Goal: Task Accomplishment & Management: Use online tool/utility

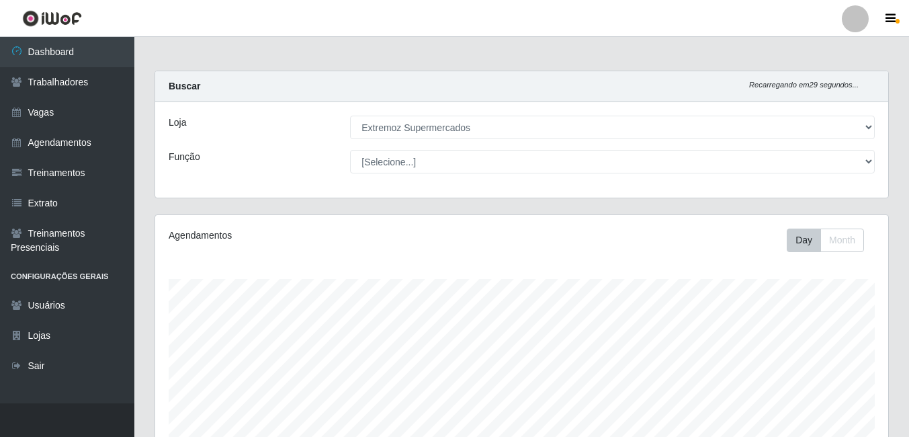
select select "519"
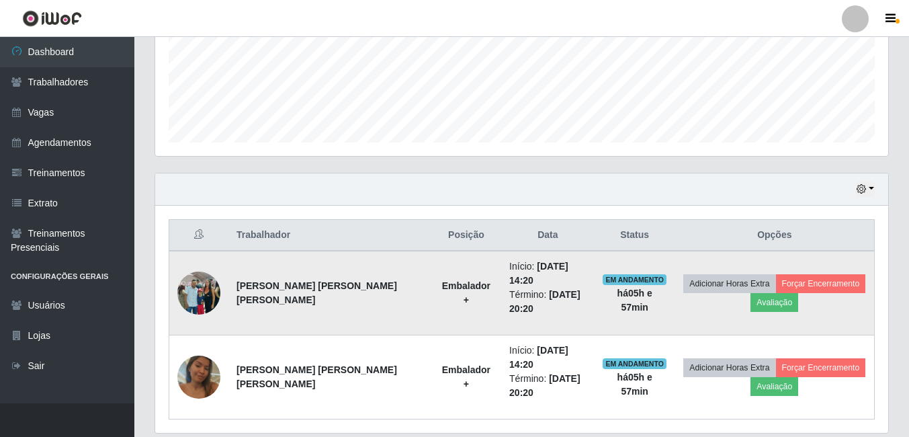
scroll to position [356, 0]
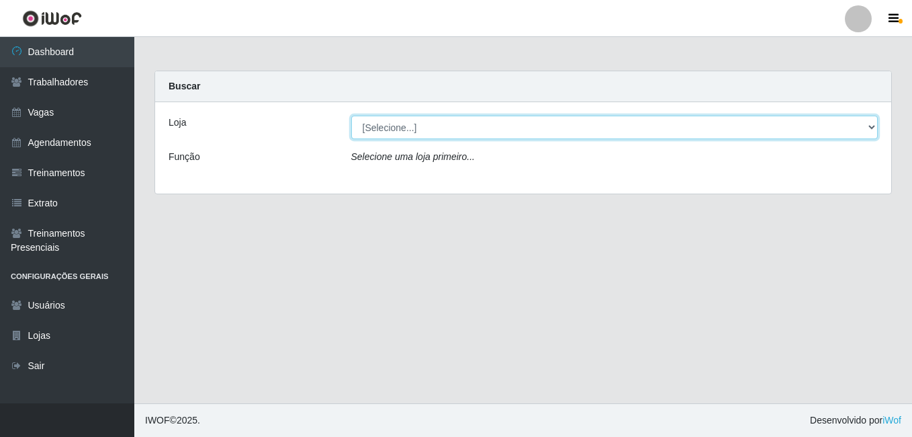
click at [652, 127] on select "[Selecione...] Extremoz Supermercados" at bounding box center [614, 128] width 527 height 24
select select "519"
click at [351, 116] on select "[Selecione...] Extremoz Supermercados" at bounding box center [614, 128] width 527 height 24
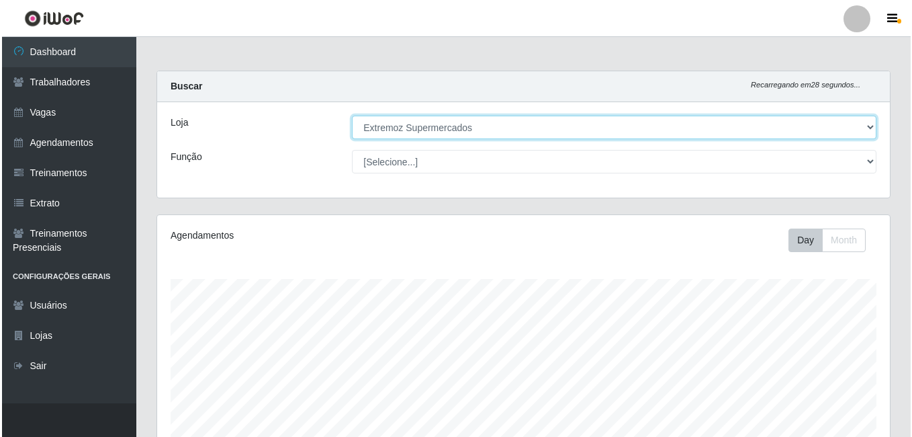
scroll to position [356, 0]
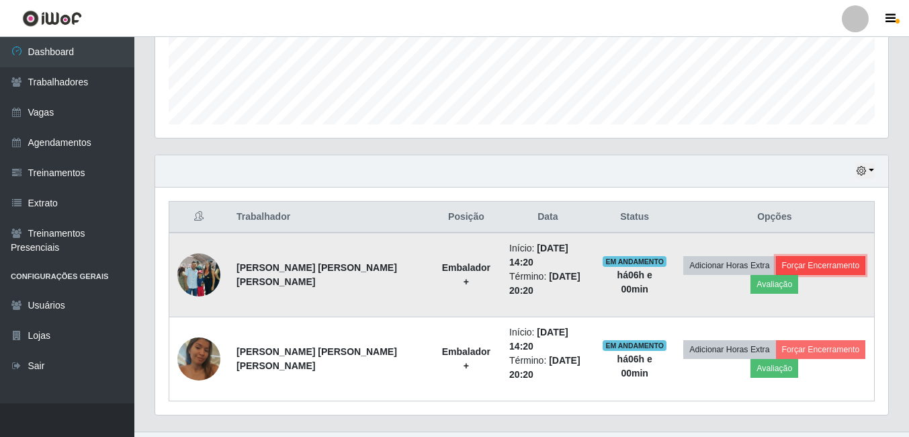
click at [652, 256] on button "Forçar Encerramento" at bounding box center [821, 265] width 90 height 19
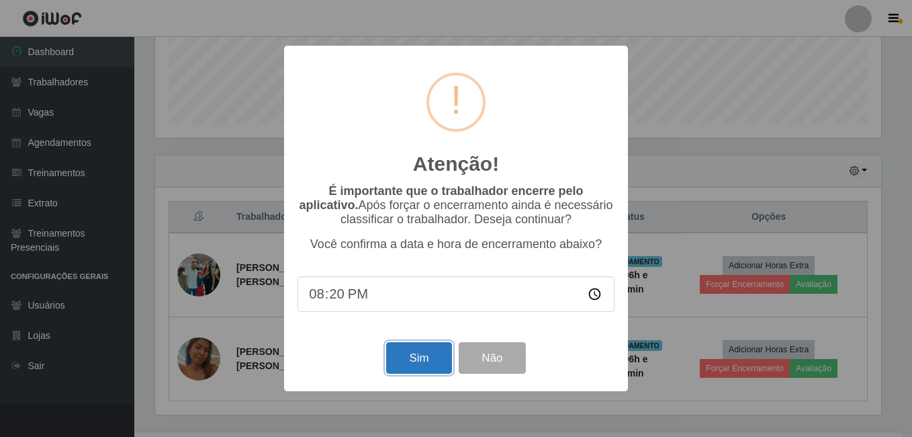
click at [417, 370] on button "Sim" at bounding box center [418, 358] width 65 height 32
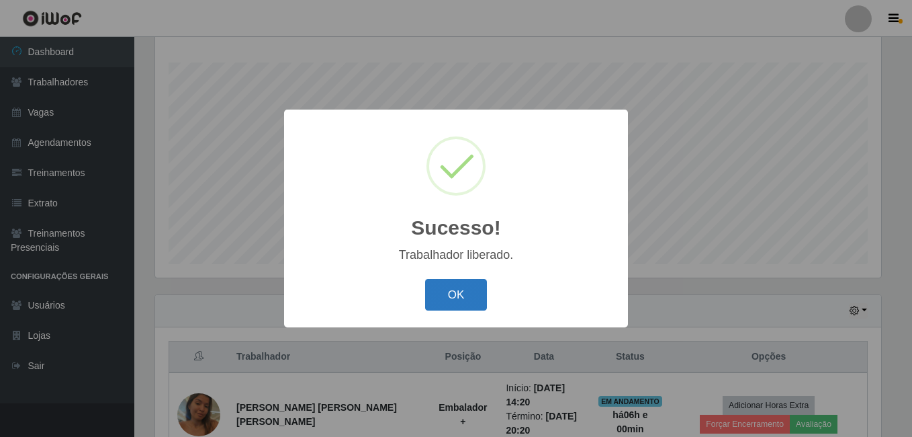
click at [455, 310] on button "OK" at bounding box center [456, 295] width 62 height 32
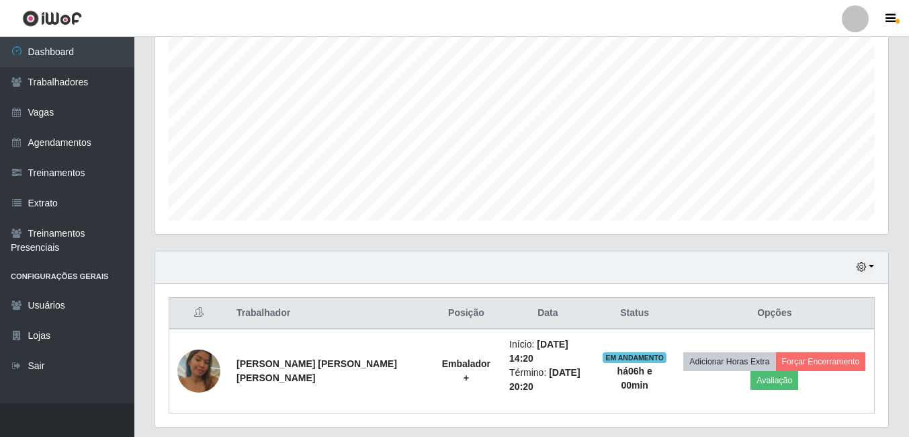
scroll to position [286, 0]
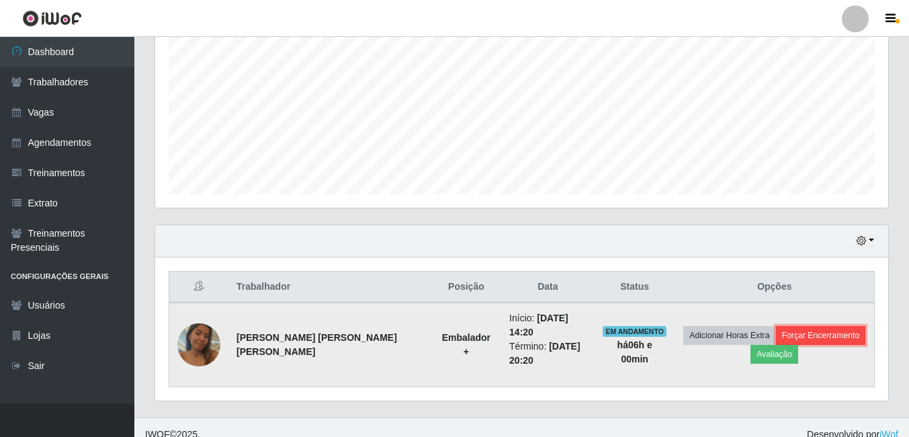
click at [652, 326] on button "Forçar Encerramento" at bounding box center [821, 335] width 90 height 19
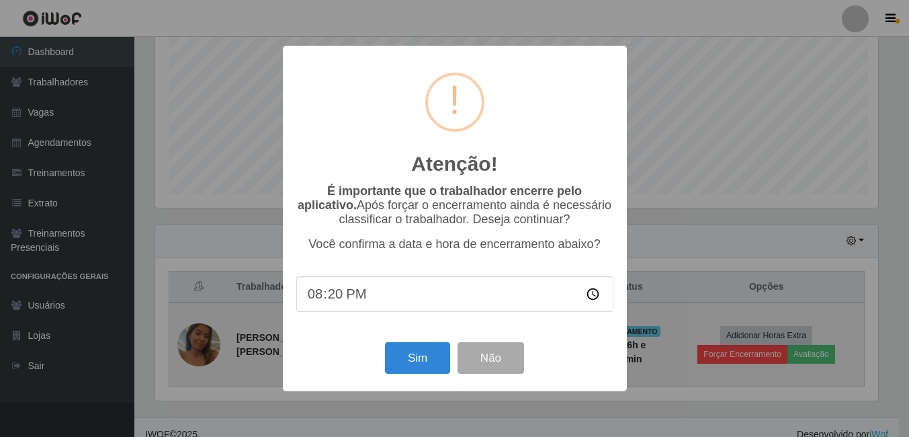
scroll to position [279, 726]
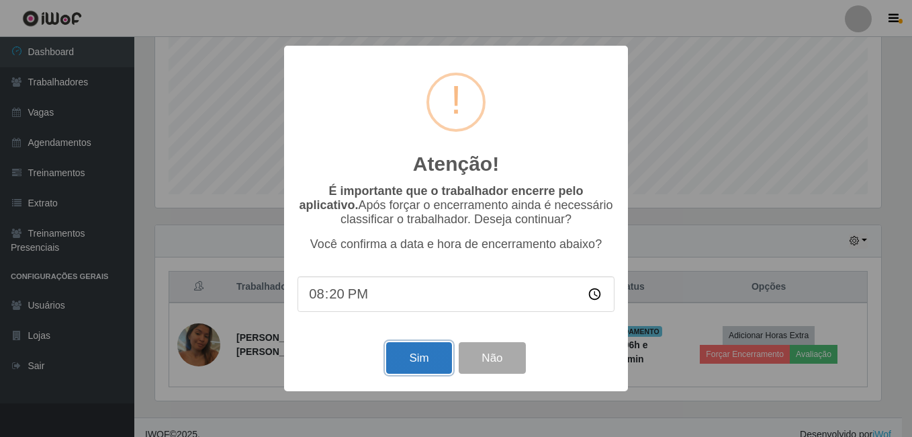
click at [407, 355] on button "Sim" at bounding box center [418, 358] width 65 height 32
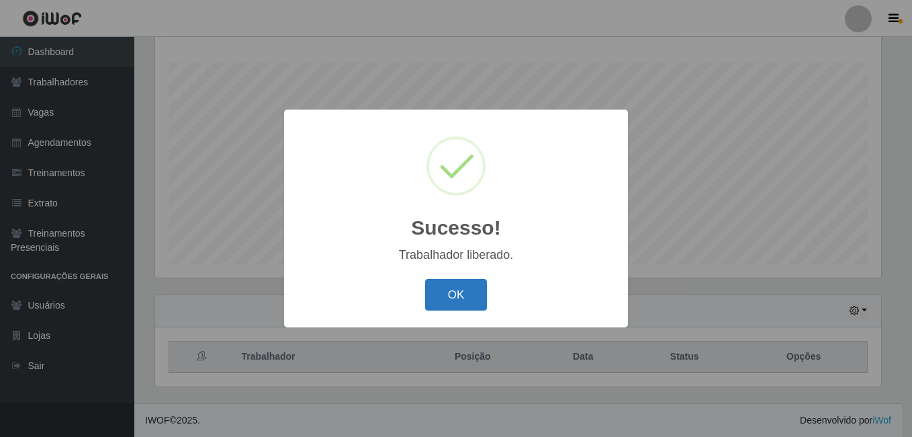
click at [448, 298] on button "OK" at bounding box center [456, 295] width 62 height 32
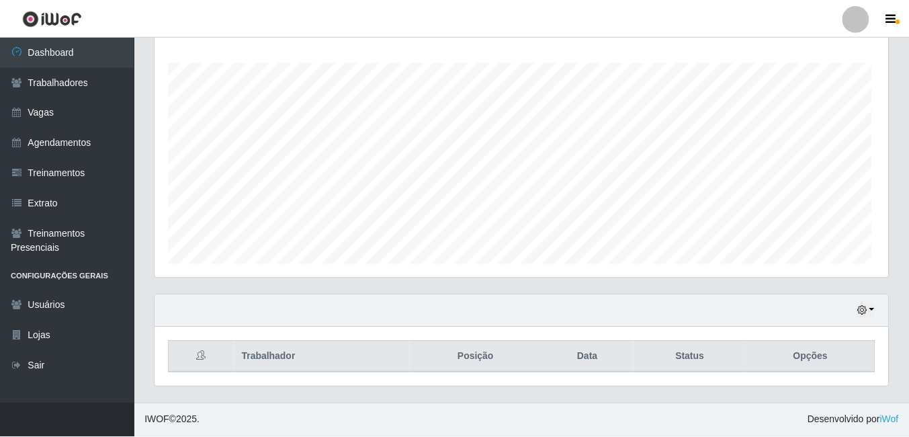
scroll to position [279, 733]
